Goal: Task Accomplishment & Management: Manage account settings

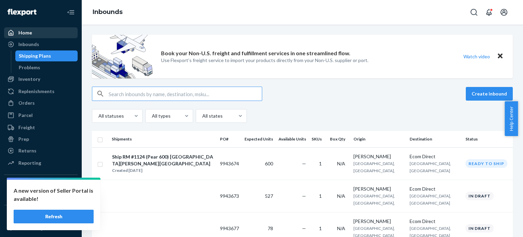
click at [23, 29] on div "Home" at bounding box center [25, 32] width 14 height 7
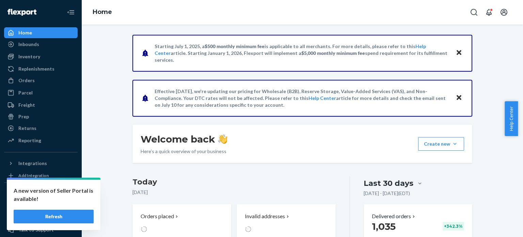
click at [252, 192] on p "[DATE]" at bounding box center [233, 192] width 203 height 7
click at [260, 220] on p "1" at bounding box center [276, 226] width 63 height 12
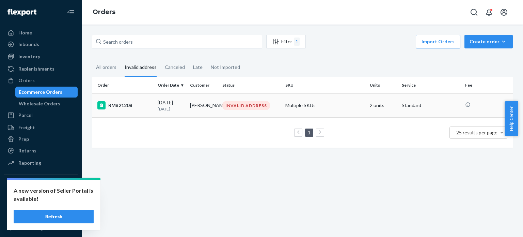
click at [133, 106] on div "RM#21208" at bounding box center [124, 105] width 55 height 8
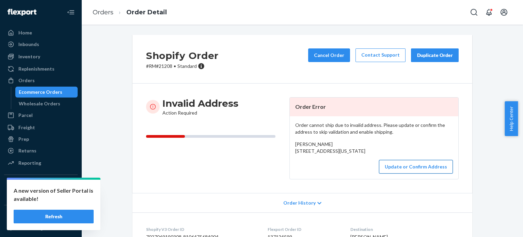
click at [405, 173] on button "Update or Confirm Address" at bounding box center [416, 167] width 74 height 14
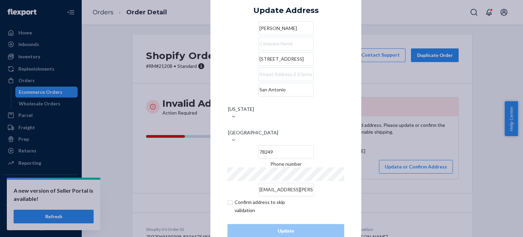
click at [301, 145] on input "78249" at bounding box center [285, 152] width 55 height 14
paste input "7044"
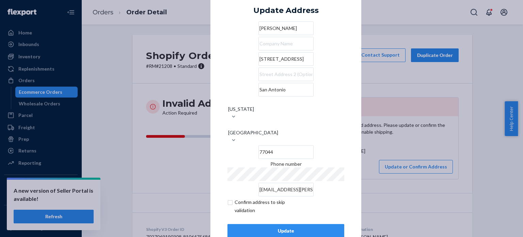
type input "77044"
drag, startPoint x: 280, startPoint y: 223, endPoint x: 263, endPoint y: 202, distance: 27.6
click at [263, 202] on div "Update Address [PERSON_NAME][GEOGRAPHIC_DATA][STREET_ADDRESS][US_STATE] Phone n…" at bounding box center [285, 118] width 117 height 238
click at [227, 198] on input "checkbox" at bounding box center [266, 206] width 79 height 16
checkbox input "true"
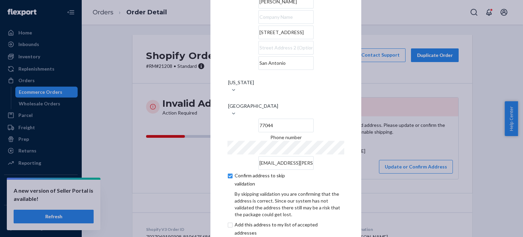
click at [332, 179] on div "Confirm address to skip validation By skipping validation you are confirming th…" at bounding box center [285, 207] width 117 height 72
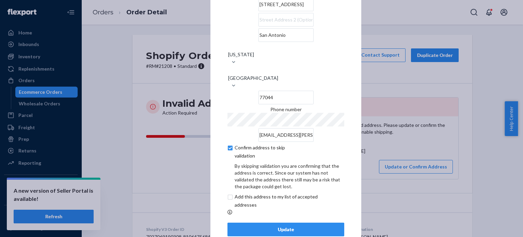
scroll to position [39, 0]
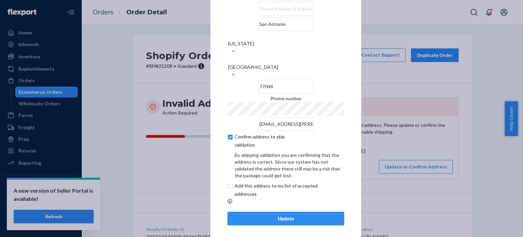
click at [291, 215] on div "Update" at bounding box center [285, 218] width 105 height 7
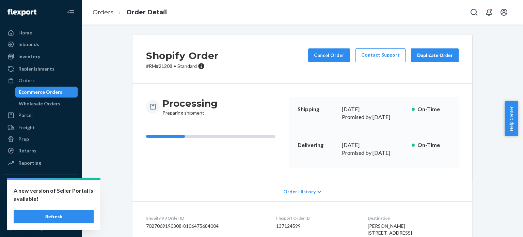
drag, startPoint x: 521, startPoint y: 104, endPoint x: 519, endPoint y: 135, distance: 30.4
click at [519, 135] on div "Help Center" at bounding box center [513, 118] width 18 height 35
drag, startPoint x: 521, startPoint y: 126, endPoint x: 522, endPoint y: 176, distance: 50.1
click at [522, 176] on body "A new version of Seller Portal is available! Refresh Home Inbounds Shipping Pla…" at bounding box center [261, 118] width 523 height 237
click at [476, 177] on div "Shopify Order # RM#21208 • Standard Cancel Order Contact Support Duplicate Orde…" at bounding box center [302, 194] width 431 height 318
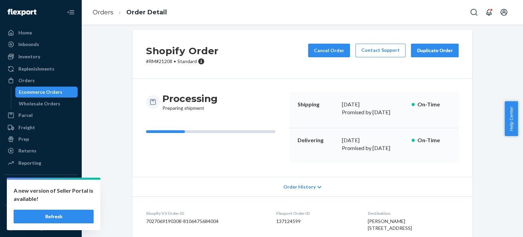
scroll to position [0, 0]
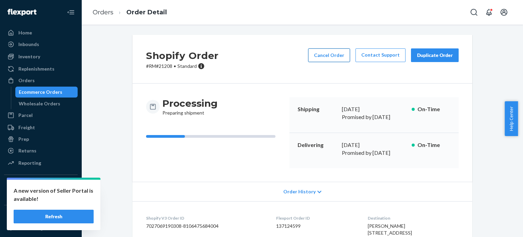
click at [340, 54] on button "Cancel Order" at bounding box center [329, 55] width 42 height 14
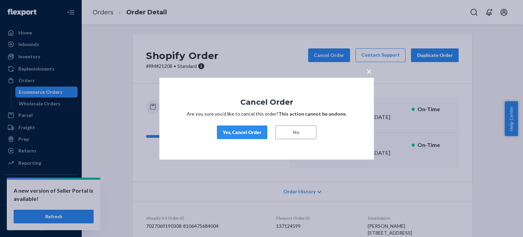
click at [257, 131] on div "Yes, Cancel Order" at bounding box center [242, 132] width 39 height 7
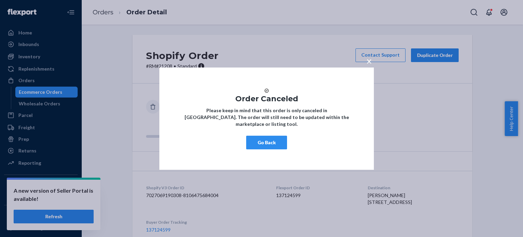
click at [277, 144] on button "Go Back" at bounding box center [266, 142] width 41 height 14
